Goal: Find specific page/section: Find specific page/section

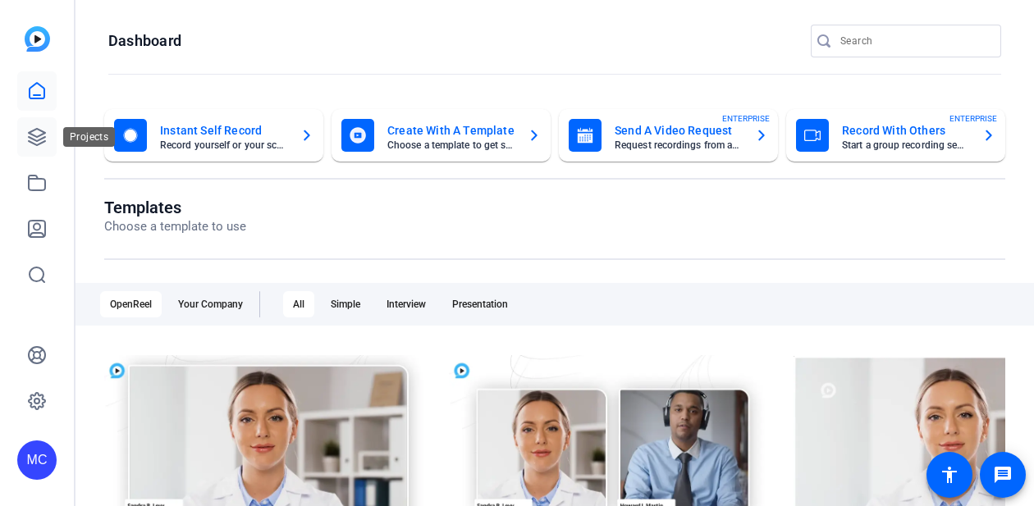
click at [24, 143] on link at bounding box center [36, 136] width 39 height 39
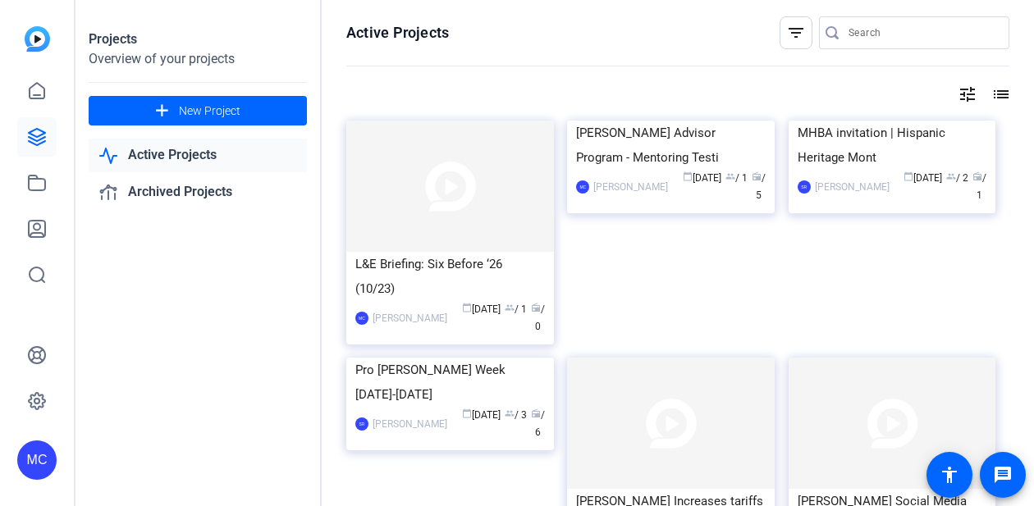
click at [189, 255] on div "Projects Overview of your projects add New Project Active Projects Archived Pro…" at bounding box center [198, 253] width 246 height 506
drag, startPoint x: 189, startPoint y: 255, endPoint x: 212, endPoint y: 276, distance: 30.8
click at [212, 276] on div "Projects Overview of your projects add New Project Active Projects Archived Pro…" at bounding box center [198, 253] width 246 height 506
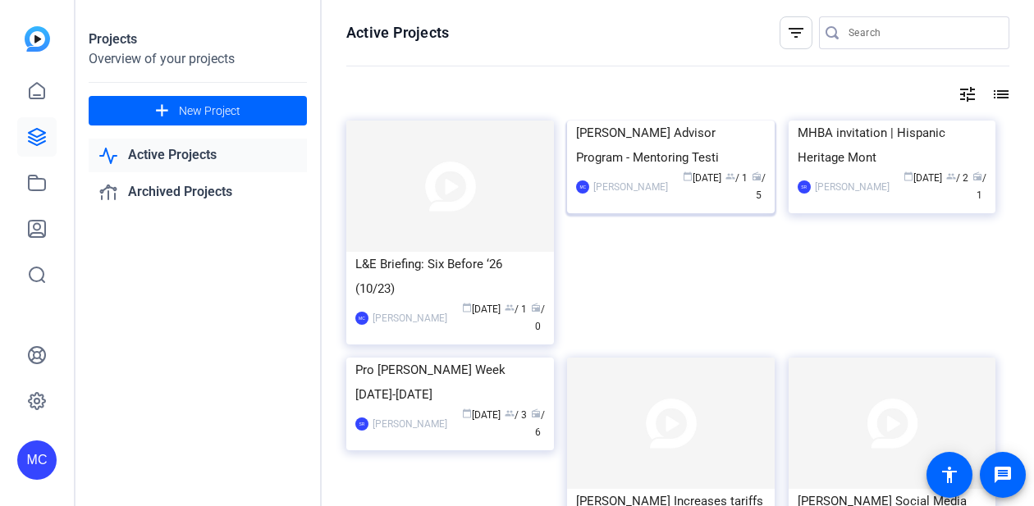
click at [595, 170] on div "[PERSON_NAME] Advisor Program - Mentoring Testi" at bounding box center [670, 145] width 189 height 49
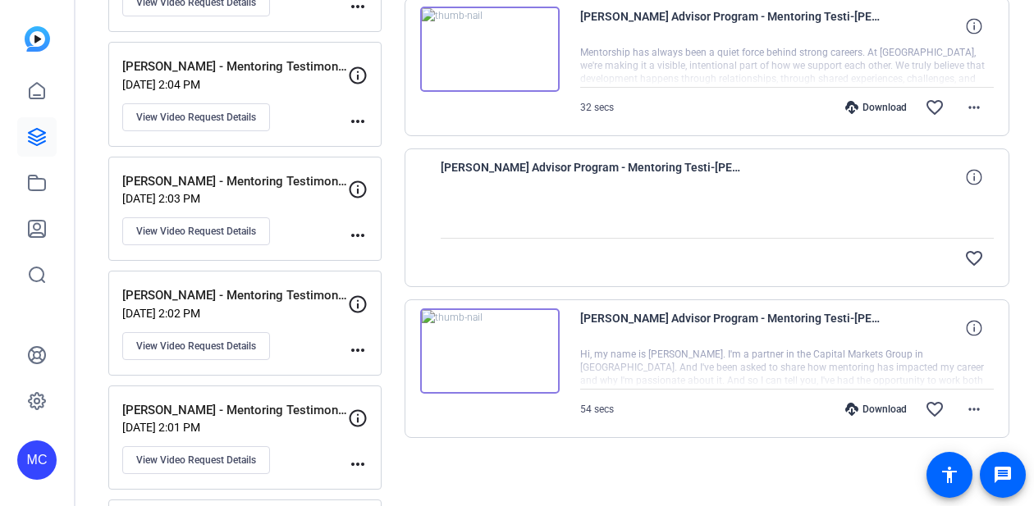
scroll to position [664, 0]
click at [690, 272] on div "favorite_border" at bounding box center [799, 259] width 387 height 39
click at [965, 174] on icon at bounding box center [973, 178] width 16 height 16
